Goal: Transaction & Acquisition: Purchase product/service

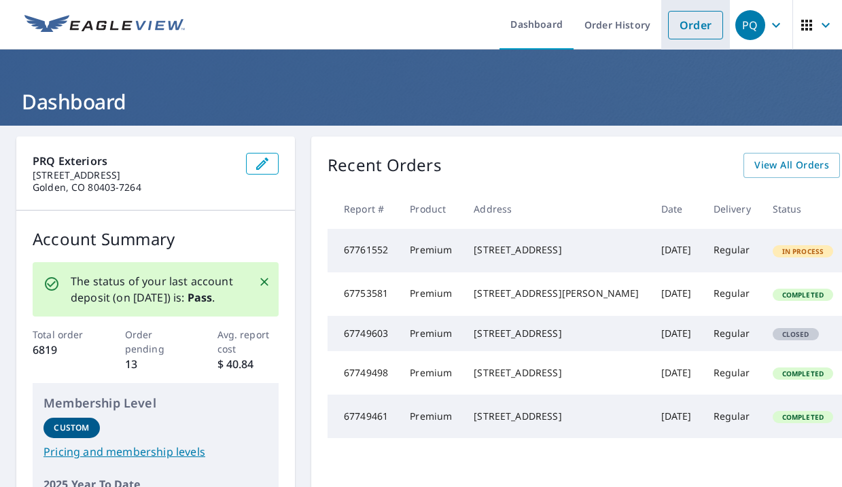
click at [682, 29] on link "Order" at bounding box center [695, 25] width 55 height 29
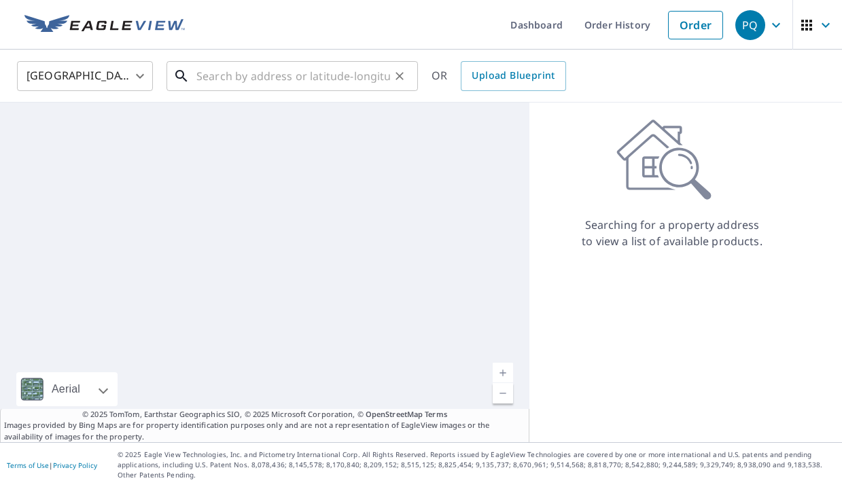
click at [273, 75] on input "text" at bounding box center [293, 76] width 194 height 38
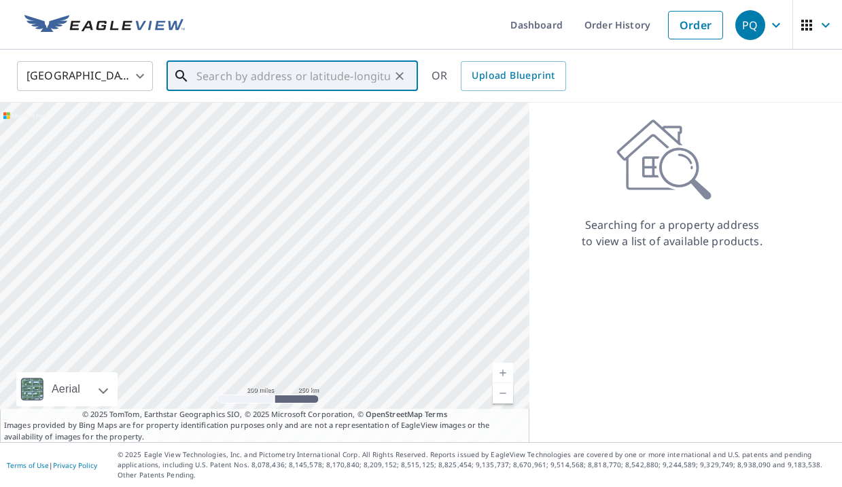
paste input "[STREET_ADDRESS][US_STATE]"
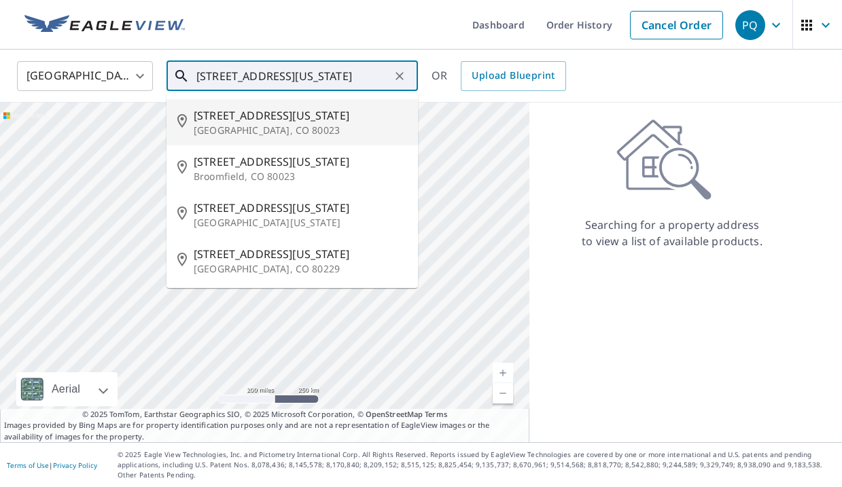
click at [266, 118] on span "[STREET_ADDRESS][US_STATE]" at bounding box center [300, 115] width 213 height 16
type input "[STREET_ADDRESS][US_STATE]"
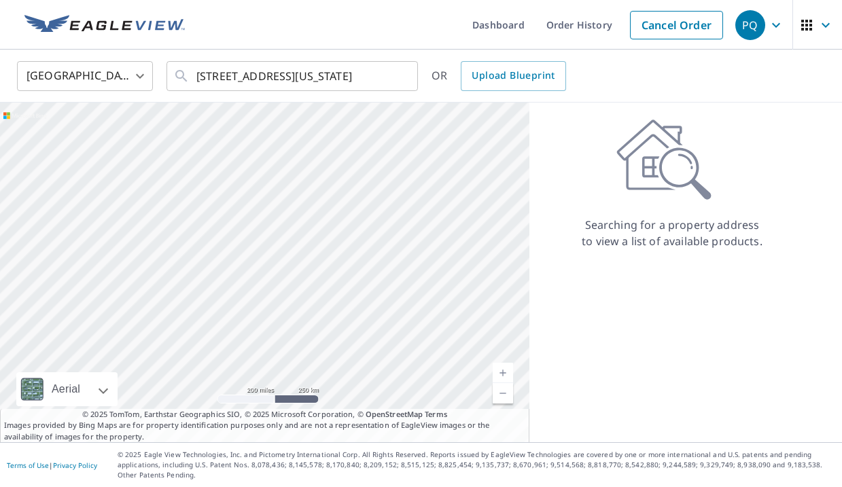
scroll to position [0, 0]
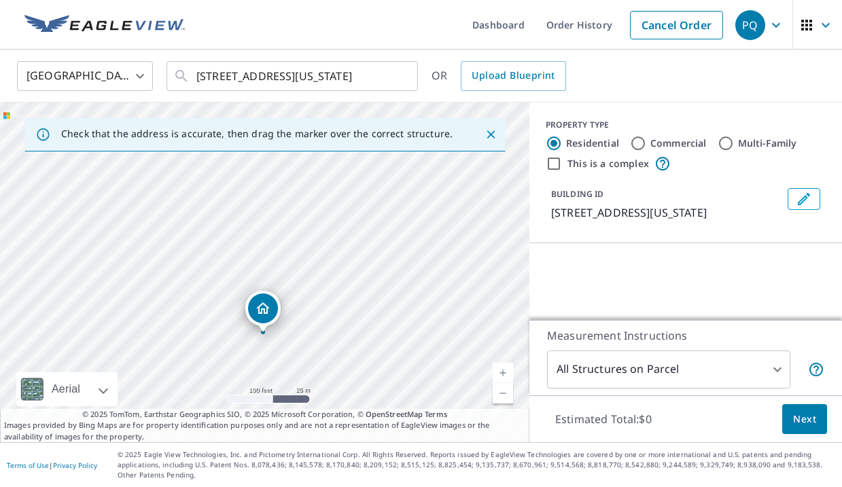
drag, startPoint x: 302, startPoint y: 268, endPoint x: 311, endPoint y: 278, distance: 13.5
click at [311, 278] on div "[STREET_ADDRESS][US_STATE]" at bounding box center [265, 273] width 530 height 340
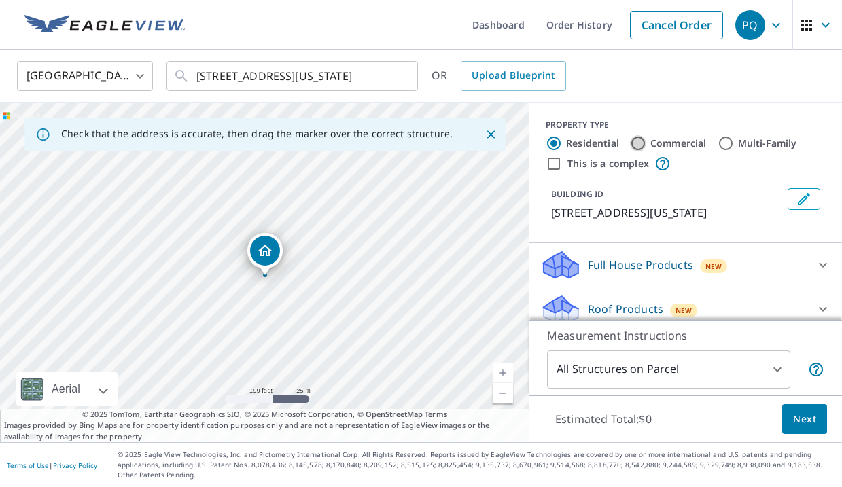
click at [639, 139] on input "Commercial" at bounding box center [638, 143] width 16 height 16
radio input "true"
type input "4"
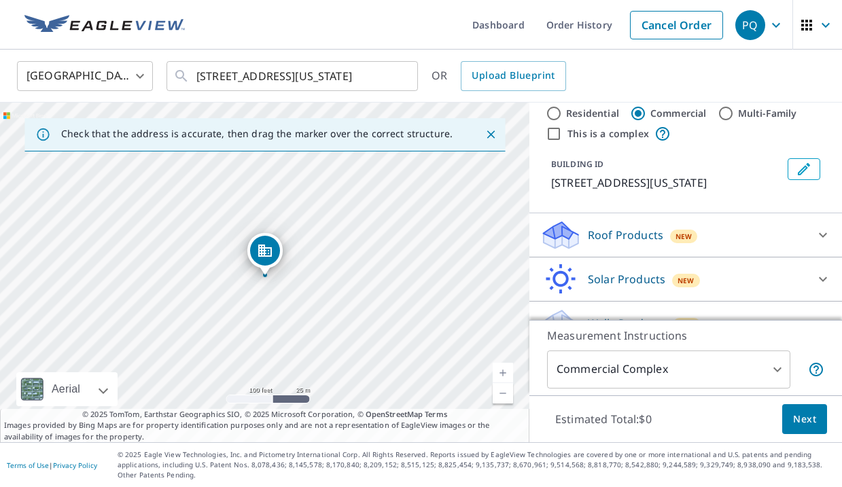
scroll to position [46, 0]
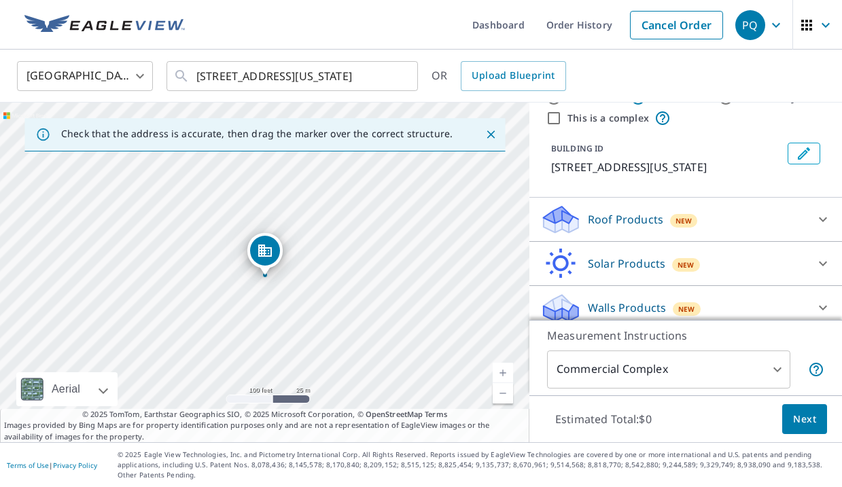
click at [626, 311] on p "Walls Products" at bounding box center [627, 308] width 78 height 16
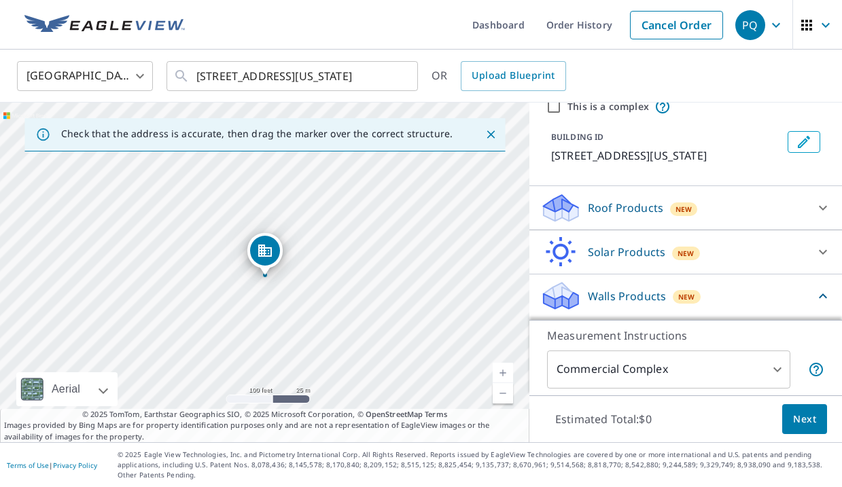
scroll to position [51, 0]
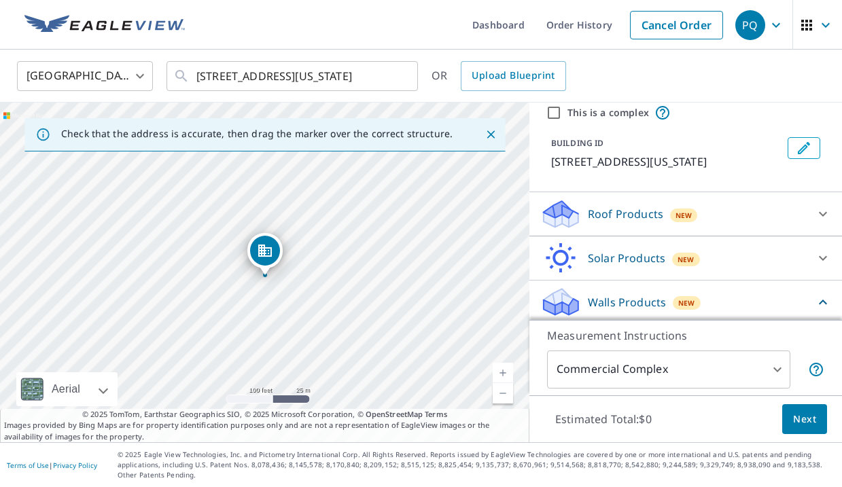
click at [636, 205] on div "Roof Products New" at bounding box center [674, 215] width 267 height 32
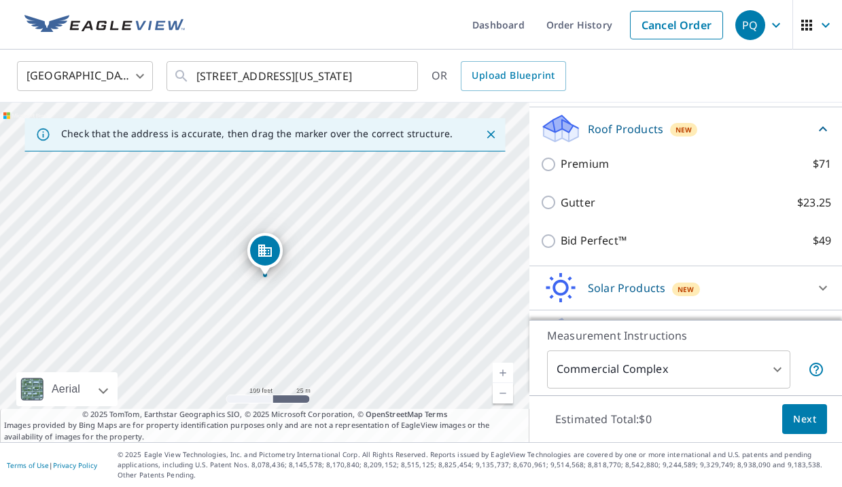
scroll to position [200, 0]
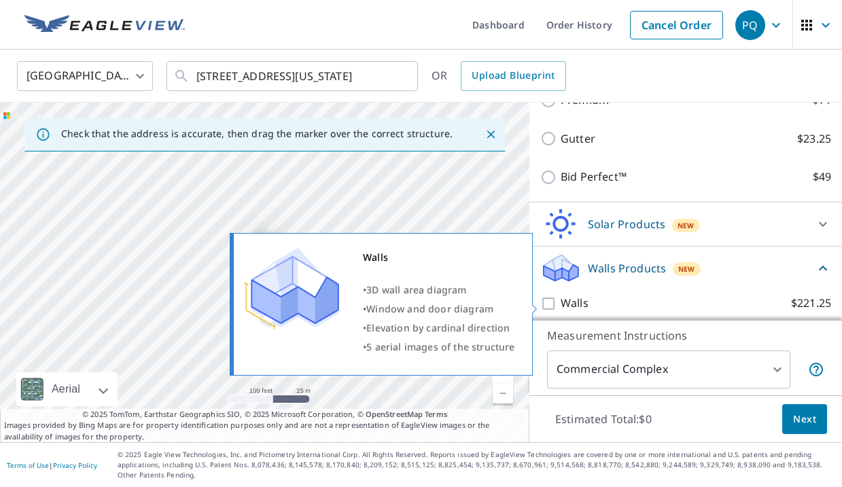
click at [551, 306] on input "Walls $221.25" at bounding box center [551, 304] width 20 height 16
checkbox input "true"
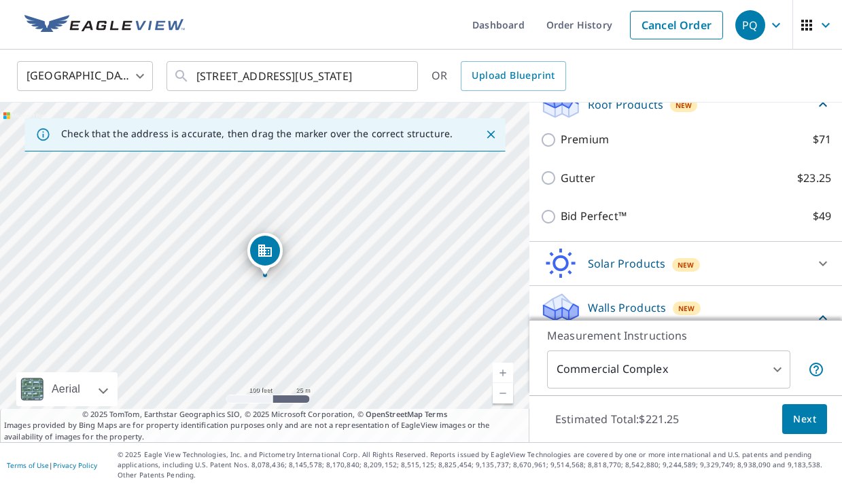
scroll to position [251, 0]
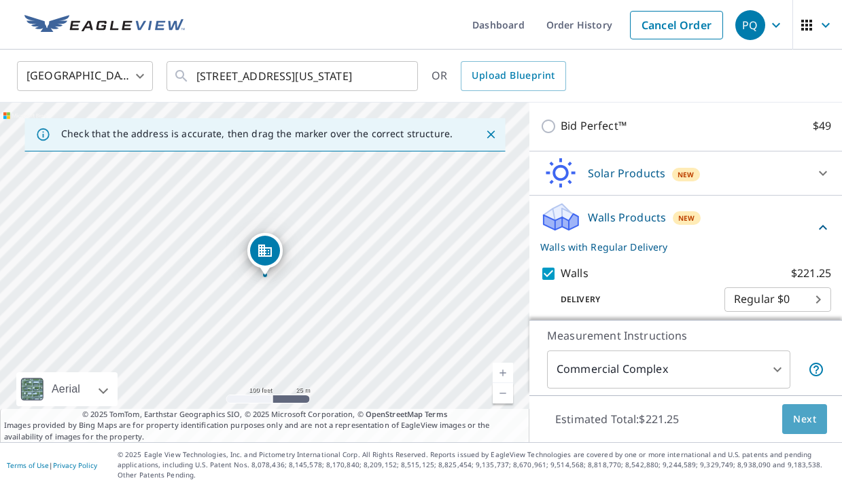
click at [803, 428] on span "Next" at bounding box center [804, 419] width 23 height 17
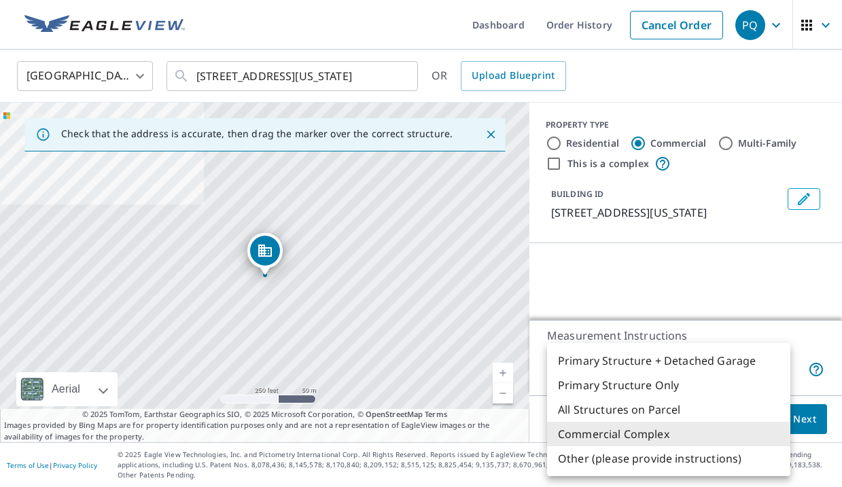
click at [713, 382] on body "PQ PQ Dashboard Order History Cancel Order PQ [GEOGRAPHIC_DATA] [GEOGRAPHIC_DAT…" at bounding box center [421, 296] width 842 height 592
click at [643, 381] on li "Primary Structure Only" at bounding box center [668, 385] width 243 height 24
type input "2"
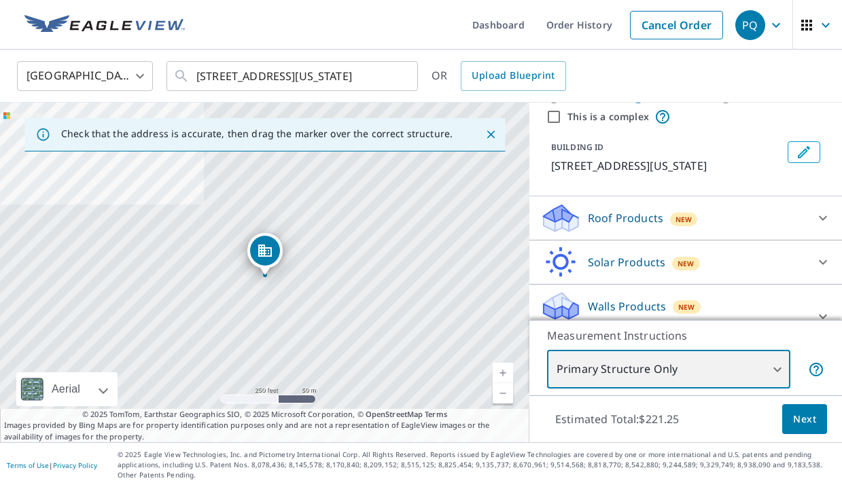
scroll to position [66, 0]
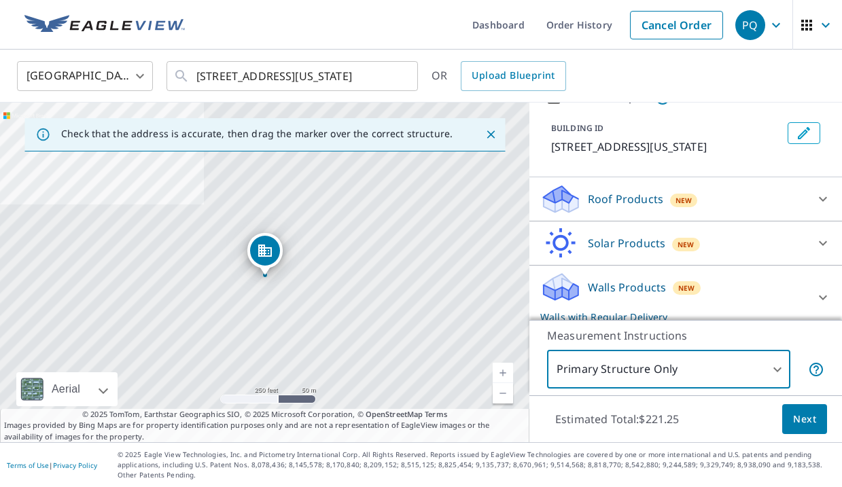
click at [636, 288] on p "Walls Products" at bounding box center [627, 287] width 78 height 16
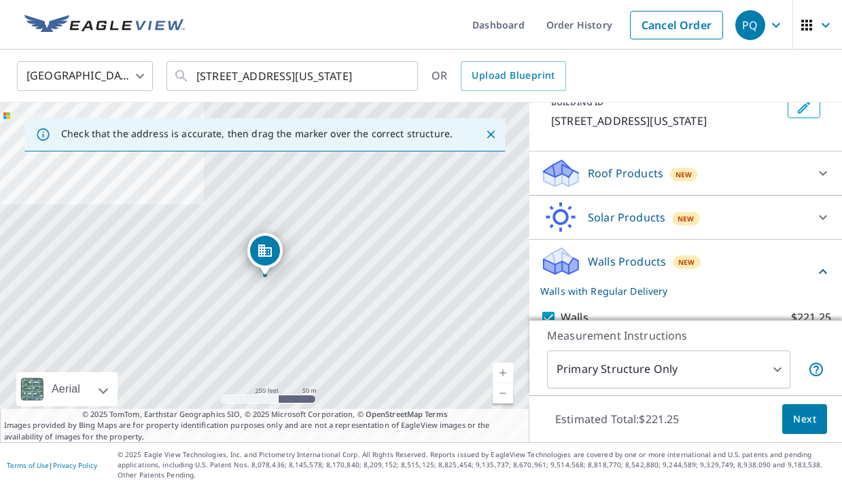
scroll to position [135, 0]
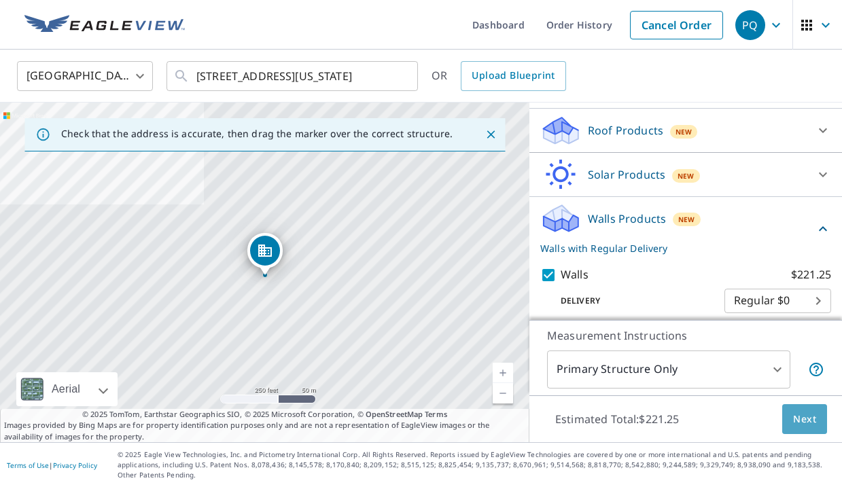
click at [799, 428] on span "Next" at bounding box center [804, 419] width 23 height 17
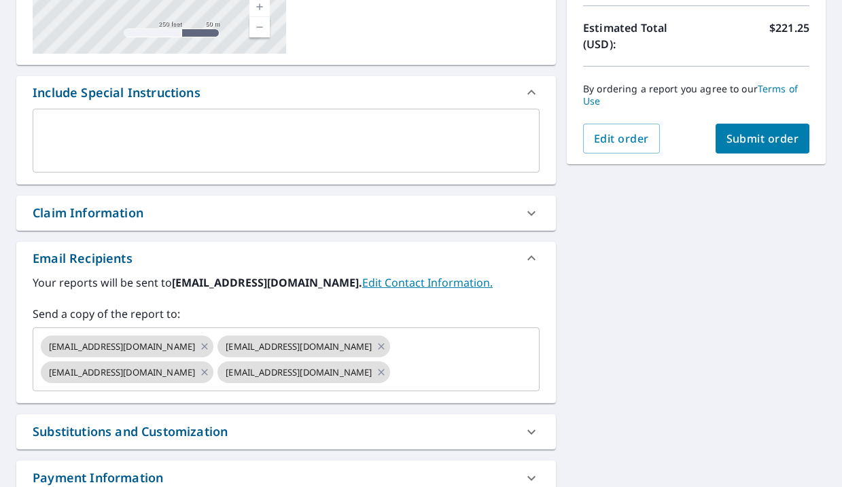
scroll to position [323, 0]
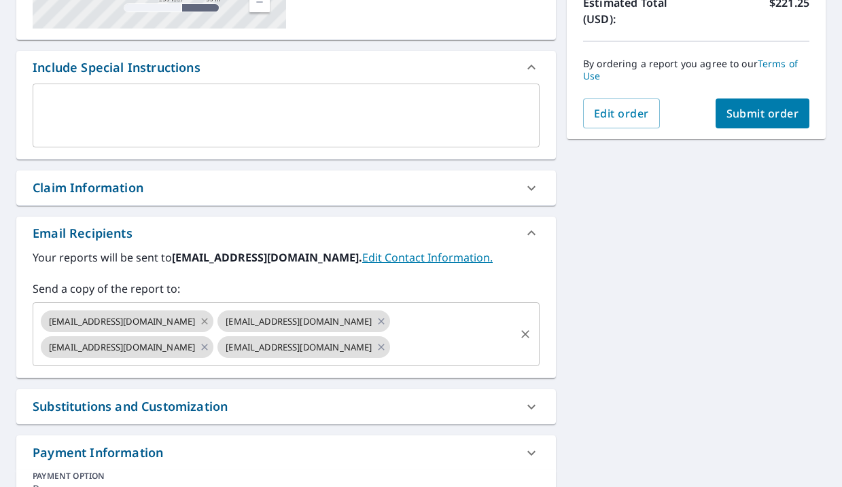
click at [199, 321] on icon at bounding box center [204, 321] width 11 height 15
click at [376, 321] on icon at bounding box center [381, 321] width 11 height 15
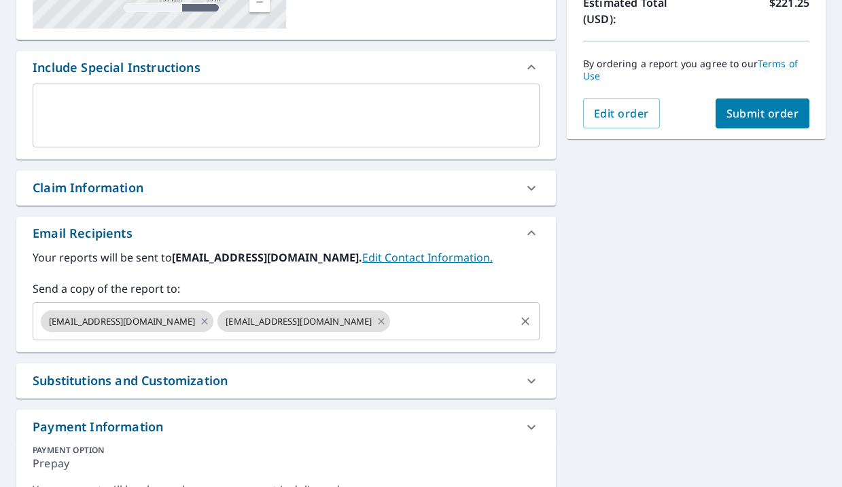
click at [379, 320] on icon at bounding box center [382, 321] width 6 height 6
checkbox input "true"
click at [312, 320] on input "text" at bounding box center [365, 322] width 298 height 26
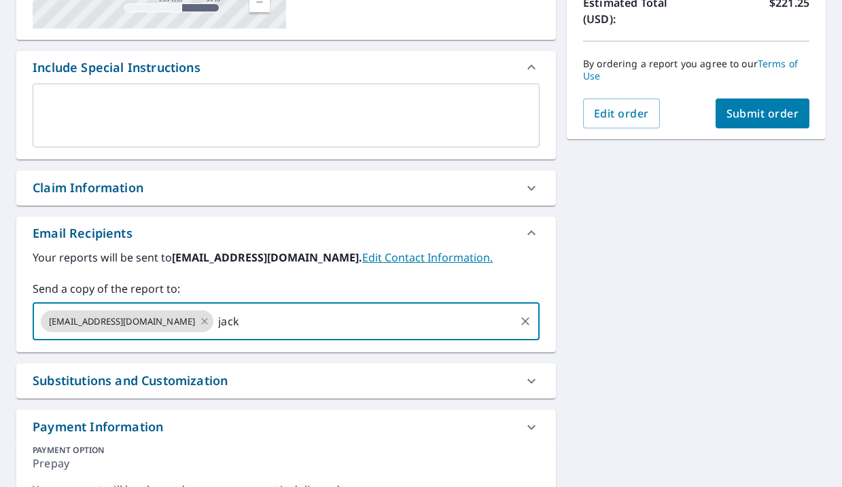
type input "[EMAIL_ADDRESS][DOMAIN_NAME]"
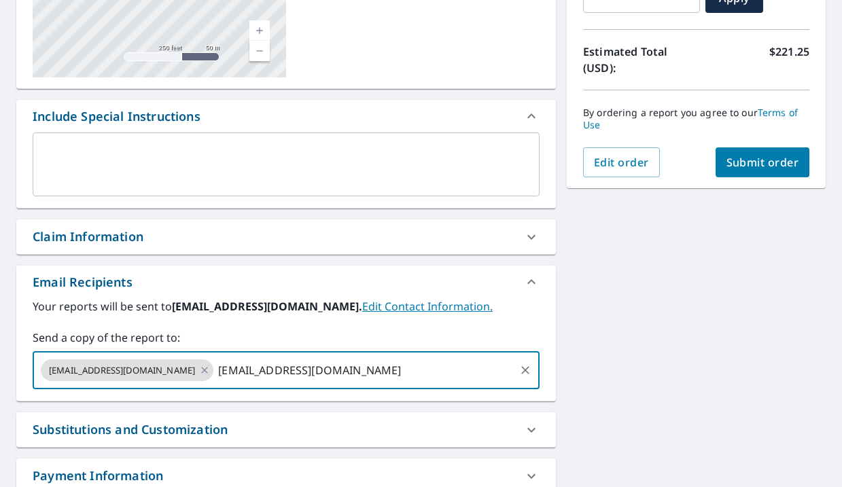
scroll to position [273, 0]
click at [750, 162] on span "Submit order" at bounding box center [763, 163] width 73 height 15
checkbox input "true"
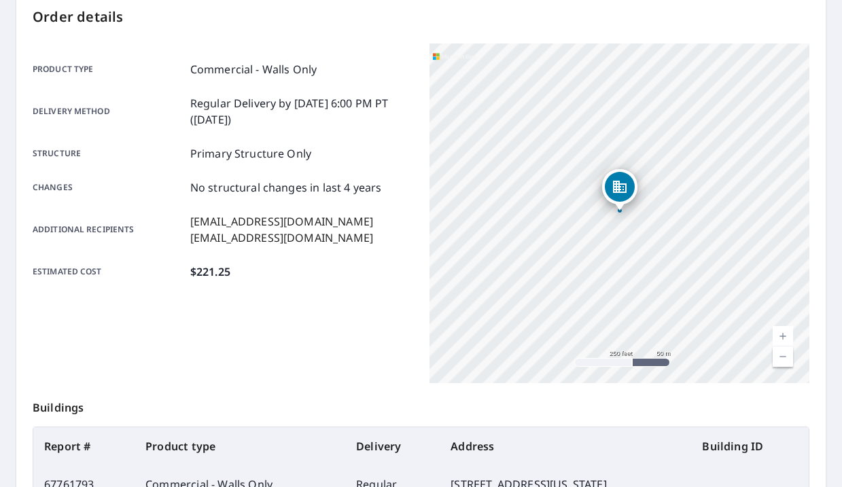
scroll to position [61, 0]
